Goal: Use online tool/utility: Utilize a website feature to perform a specific function

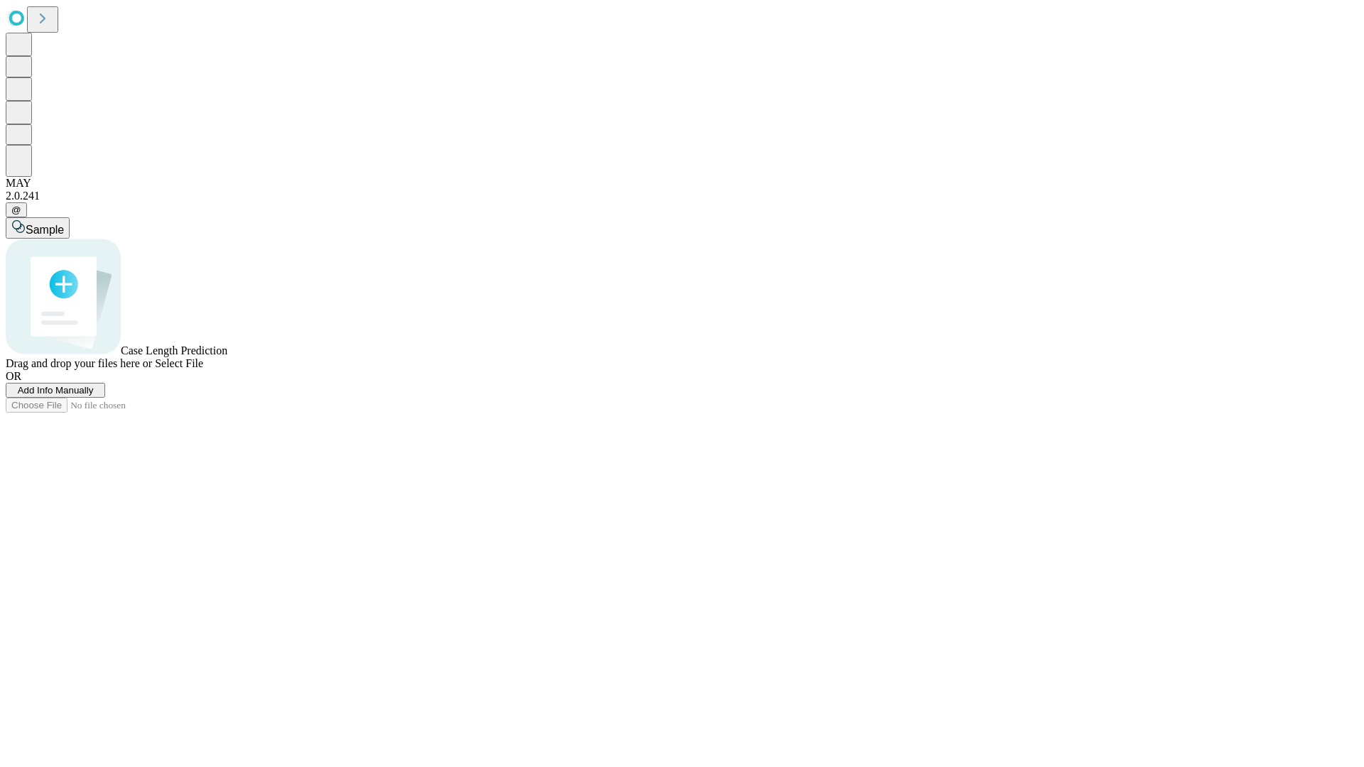
click at [203, 370] on span "Select File" at bounding box center [179, 363] width 48 height 12
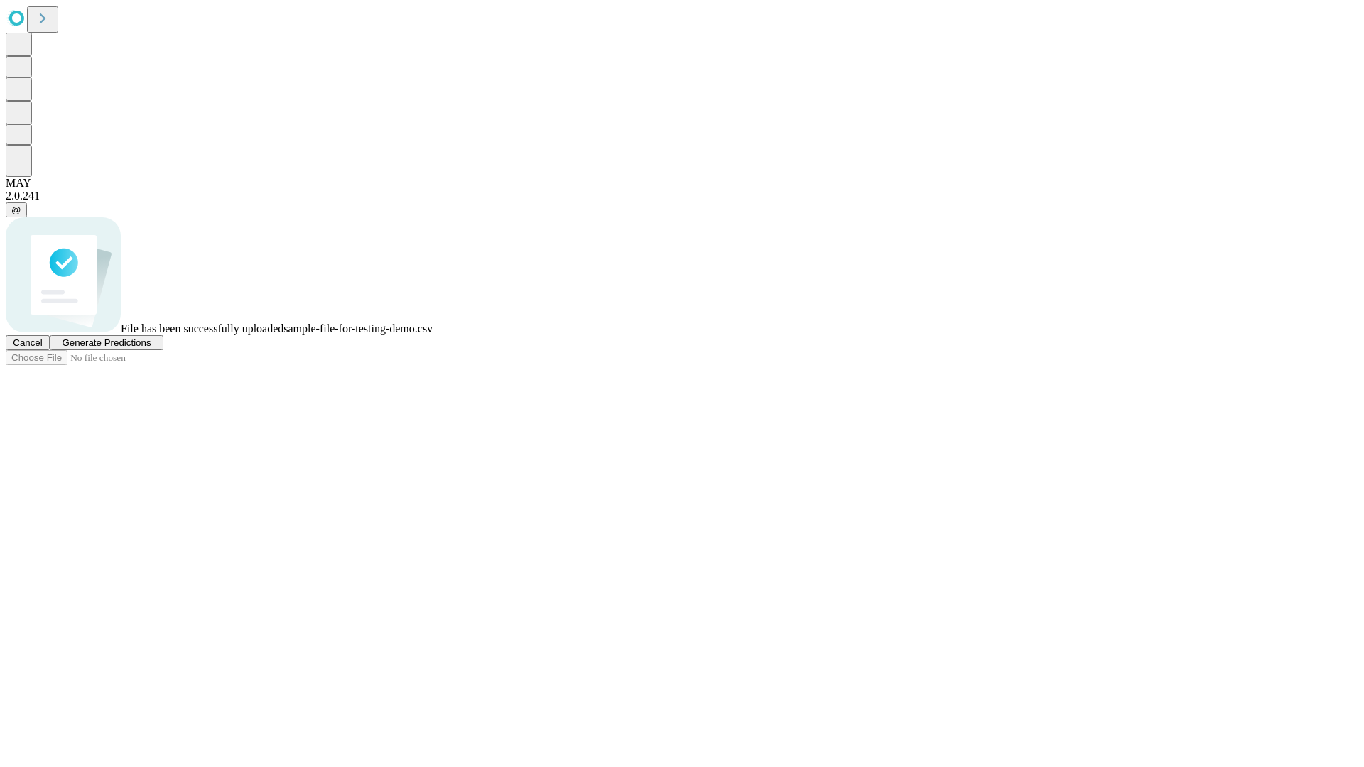
click at [151, 348] on span "Generate Predictions" at bounding box center [106, 343] width 89 height 11
